Goal: Find specific page/section: Find specific page/section

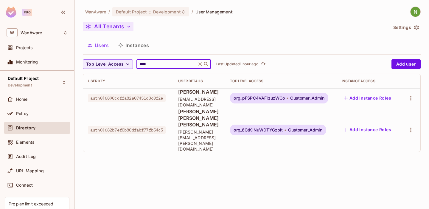
click at [112, 24] on button "All Tenants" at bounding box center [108, 27] width 51 height 10
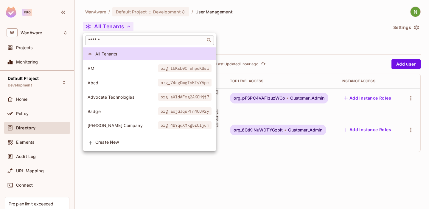
click at [117, 43] on input "text" at bounding box center [145, 40] width 117 height 6
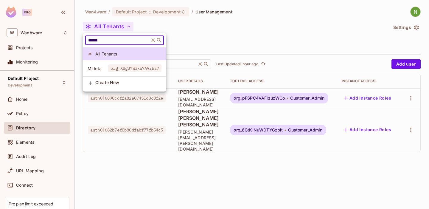
type input "******"
click at [101, 74] on li "Mideta org_XBgUYW3xu7AVrWz7" at bounding box center [124, 68] width 83 height 13
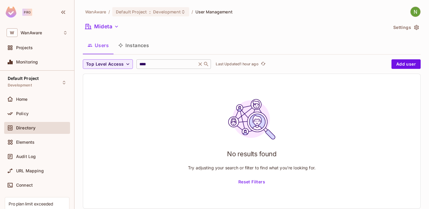
click at [202, 62] on icon at bounding box center [200, 64] width 6 height 6
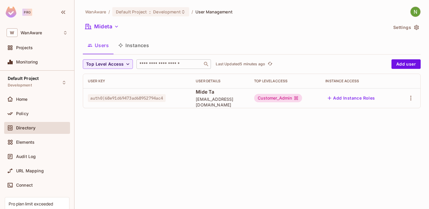
click at [21, 126] on span "Directory" at bounding box center [25, 128] width 19 height 5
click at [113, 25] on button "Mideta" at bounding box center [102, 27] width 38 height 10
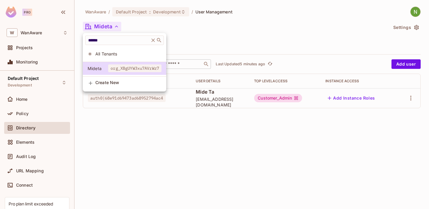
click at [110, 53] on span "All Tenants" at bounding box center [128, 54] width 66 height 6
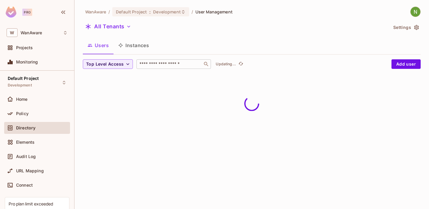
click at [163, 66] on input "text" at bounding box center [169, 64] width 63 height 6
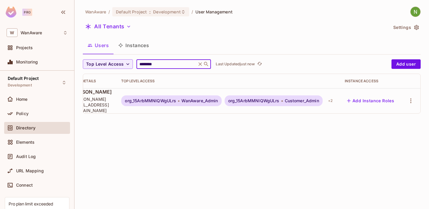
scroll to position [0, 126]
type input "********"
click at [328, 100] on div "+ 2" at bounding box center [331, 101] width 10 height 10
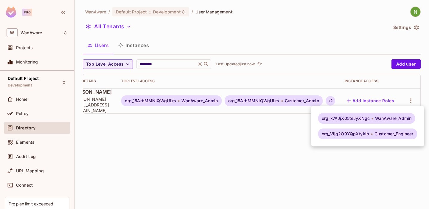
click at [227, 131] on div at bounding box center [214, 104] width 429 height 209
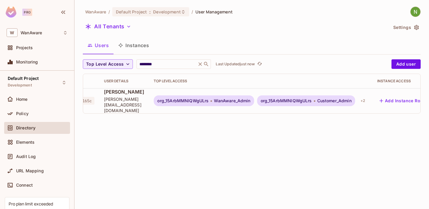
scroll to position [0, 66]
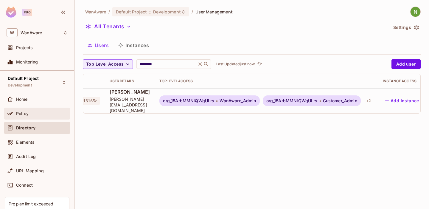
click at [24, 114] on span "Policy" at bounding box center [22, 113] width 13 height 5
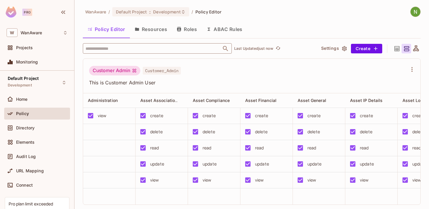
click at [117, 48] on input "text" at bounding box center [152, 48] width 136 height 10
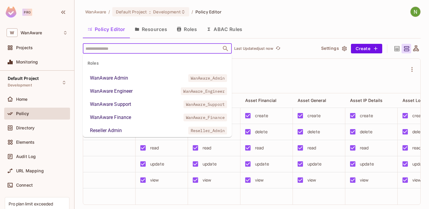
click at [121, 80] on div "WanAware Admin" at bounding box center [109, 78] width 38 height 7
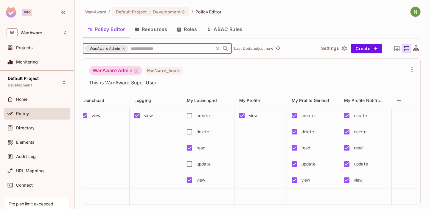
scroll to position [0, 1132]
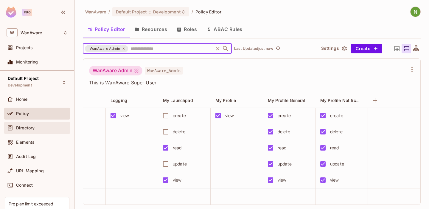
click at [28, 128] on span "Directory" at bounding box center [25, 128] width 18 height 5
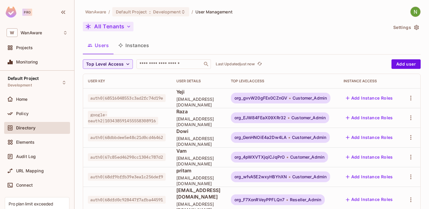
click at [118, 24] on button "All Tenants" at bounding box center [108, 27] width 51 height 10
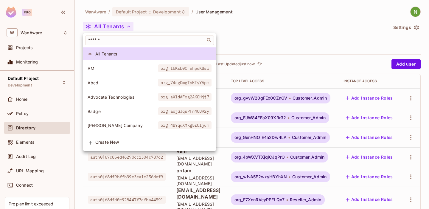
click at [117, 33] on div at bounding box center [214, 104] width 429 height 209
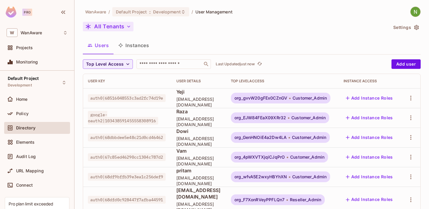
click at [109, 26] on button "All Tenants" at bounding box center [108, 27] width 51 height 10
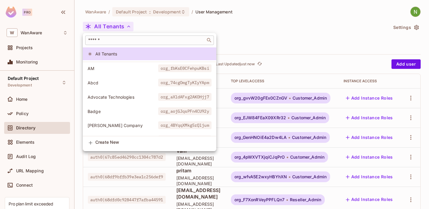
click at [115, 41] on input "text" at bounding box center [145, 40] width 117 height 6
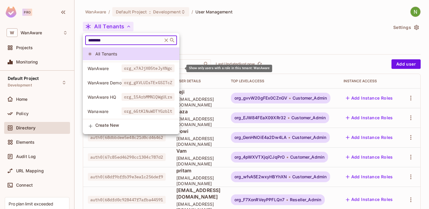
type input "********"
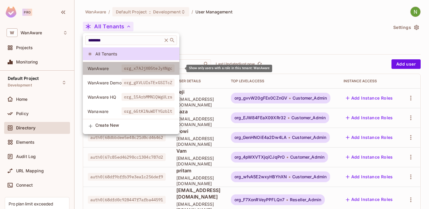
click at [100, 67] on span "WanAware" at bounding box center [105, 69] width 34 height 6
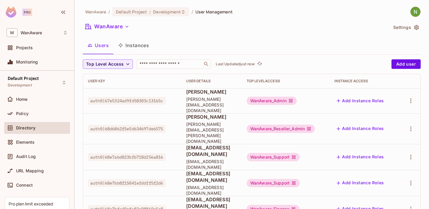
click at [266, 153] on div "WanAware_Support" at bounding box center [273, 157] width 53 height 8
click at [237, 144] on span "[EMAIL_ADDRESS][DOMAIN_NAME]" at bounding box center [211, 150] width 51 height 13
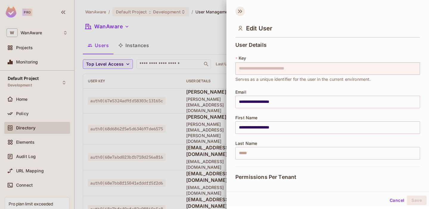
click at [242, 13] on icon at bounding box center [241, 12] width 10 height 10
